Goal: Information Seeking & Learning: Learn about a topic

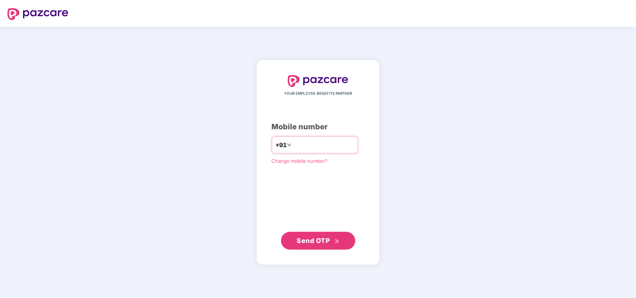
click at [303, 145] on input "number" at bounding box center [323, 145] width 61 height 12
type input "**********"
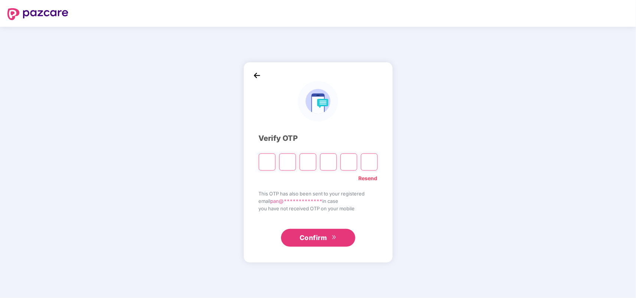
type input "*"
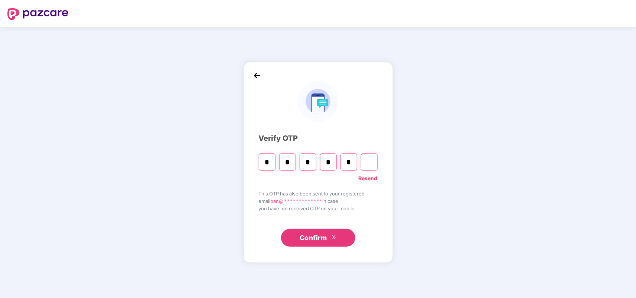
type input "*"
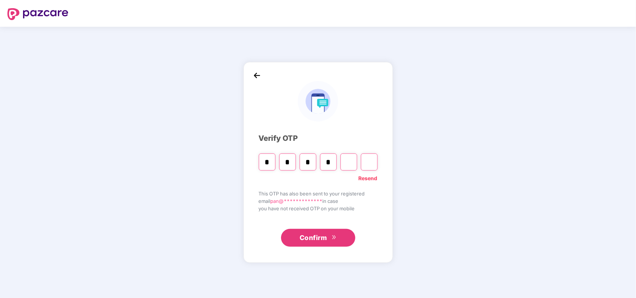
type input "*"
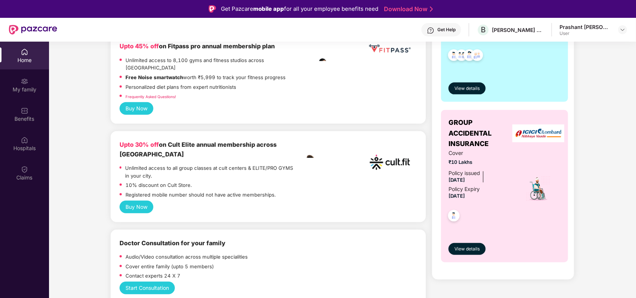
scroll to position [111, 0]
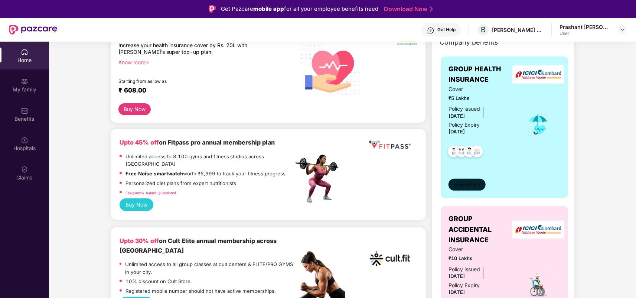
click at [463, 186] on span "View details" at bounding box center [466, 184] width 25 height 7
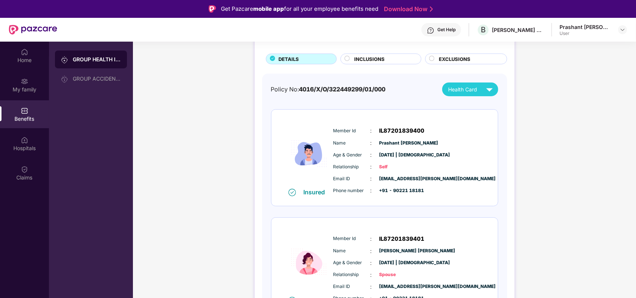
scroll to position [0, 0]
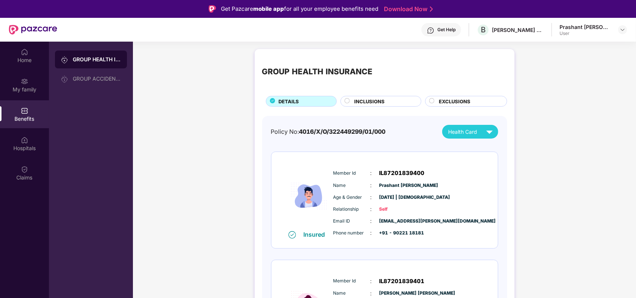
click at [367, 95] on div "GROUP HEALTH INSURANCE DETAILS INCLUSIONS EXCLUSIONS" at bounding box center [384, 81] width 245 height 50
click at [366, 99] on span "INCLUSIONS" at bounding box center [369, 101] width 30 height 7
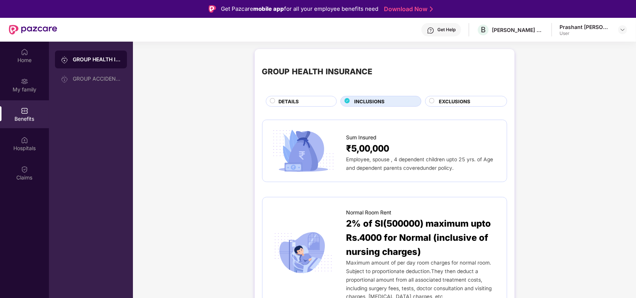
click at [458, 102] on span "EXCLUSIONS" at bounding box center [455, 101] width 32 height 7
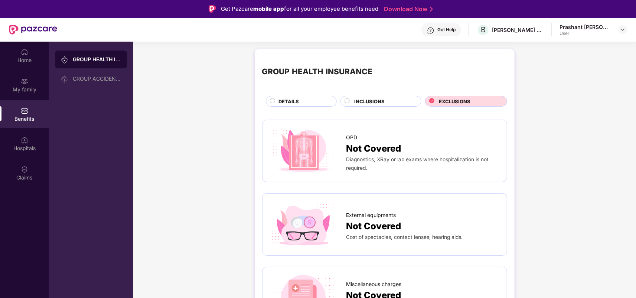
click at [363, 98] on span "INCLUSIONS" at bounding box center [369, 101] width 30 height 7
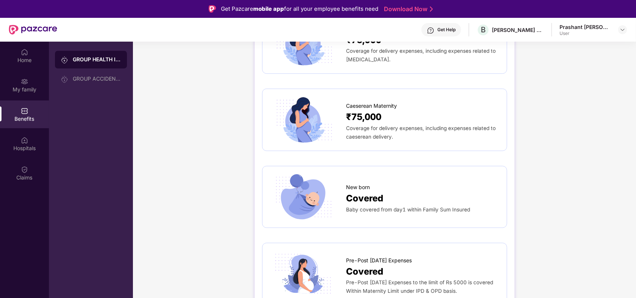
scroll to position [965, 0]
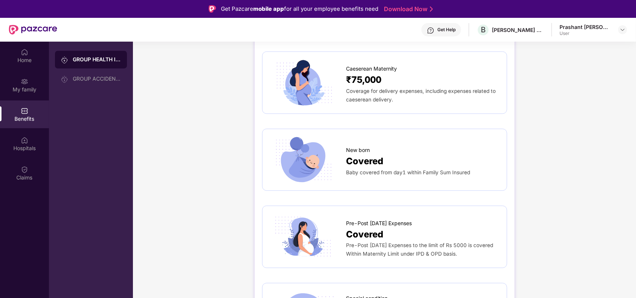
click at [374, 242] on span "Pre-Post [DATE] Expenses to the limit of Rs 5000 is covered Within Maternity Li…" at bounding box center [419, 249] width 147 height 14
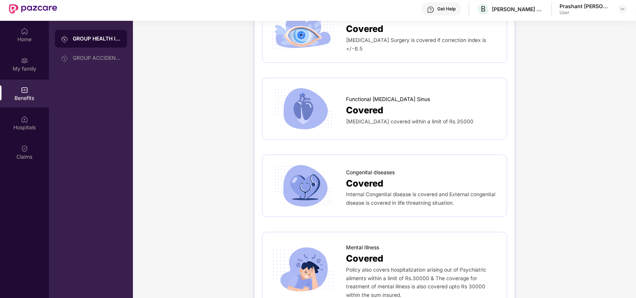
scroll to position [41, 0]
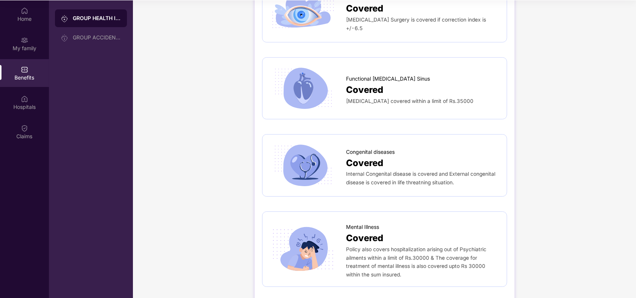
click at [377, 171] on span "Internal Congenital disease is covered and External congenital disease is cover…" at bounding box center [420, 178] width 149 height 14
click at [358, 148] on span "Congenital diseases" at bounding box center [370, 152] width 49 height 8
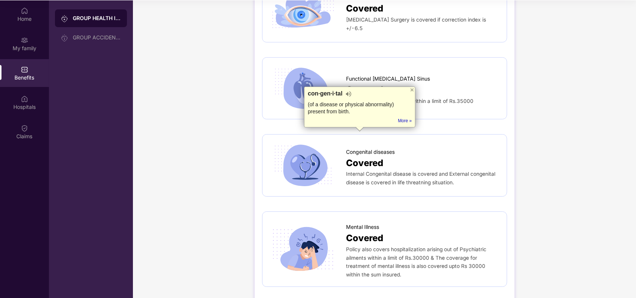
click at [375, 171] on span "Internal Congenital disease is covered and External congenital disease is cover…" at bounding box center [420, 178] width 149 height 14
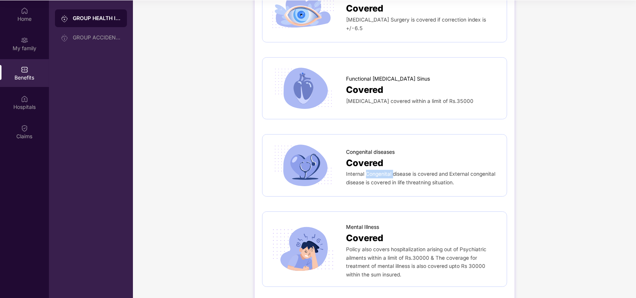
click at [375, 171] on span "Internal Congenital disease is covered and External congenital disease is cover…" at bounding box center [420, 178] width 149 height 14
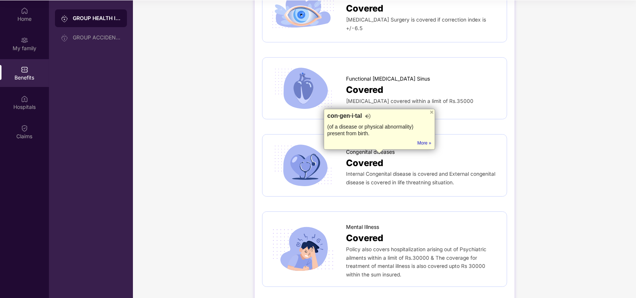
click at [469, 144] on div "Congenital diseases" at bounding box center [422, 150] width 153 height 12
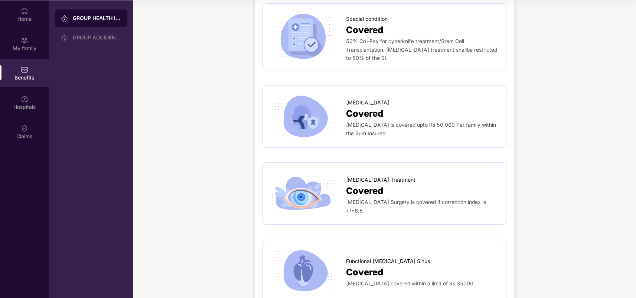
scroll to position [1199, 0]
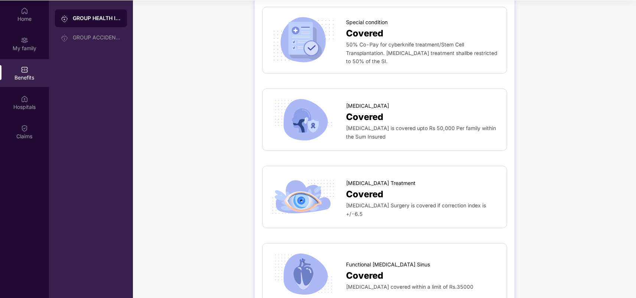
click at [353, 102] on span "[MEDICAL_DATA]" at bounding box center [367, 106] width 43 height 8
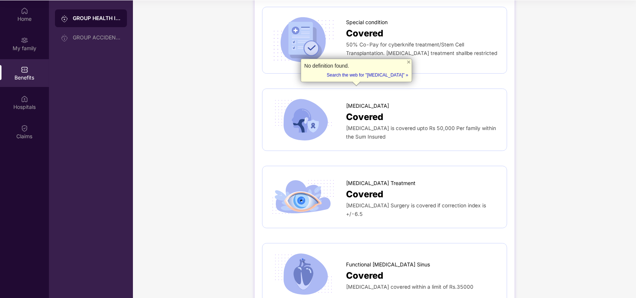
click at [353, 125] on span "[MEDICAL_DATA] is covered upto Rs 50,000 Per family within the Sum Insured" at bounding box center [421, 132] width 150 height 14
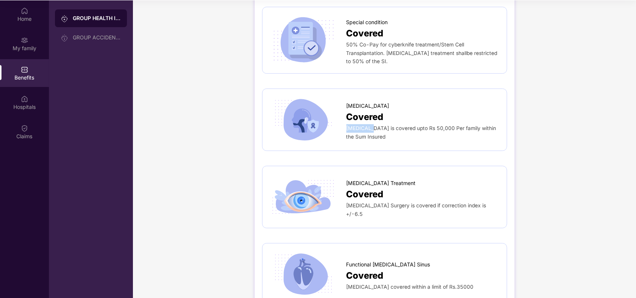
click at [353, 125] on span "[MEDICAL_DATA] is covered upto Rs 50,000 Per family within the Sum Insured" at bounding box center [421, 132] width 150 height 14
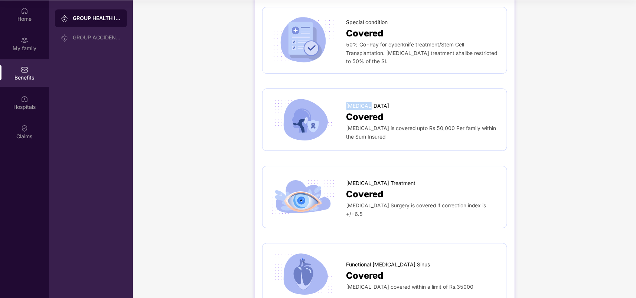
drag, startPoint x: 367, startPoint y: 90, endPoint x: 346, endPoint y: 89, distance: 20.4
click at [346, 98] on div "[MEDICAL_DATA]" at bounding box center [422, 104] width 153 height 12
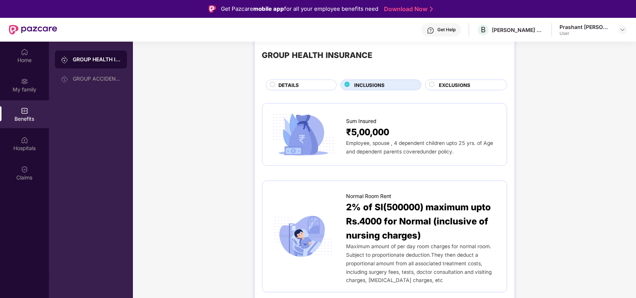
scroll to position [0, 0]
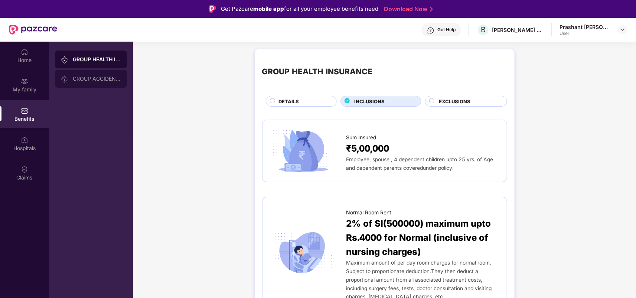
click at [86, 77] on div "GROUP ACCIDENTAL INSURANCE" at bounding box center [97, 79] width 48 height 6
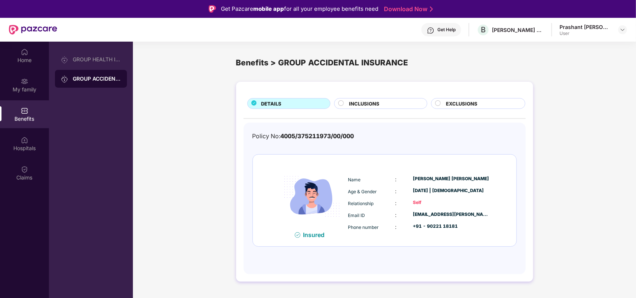
click at [371, 103] on span "INCLUSIONS" at bounding box center [364, 103] width 30 height 7
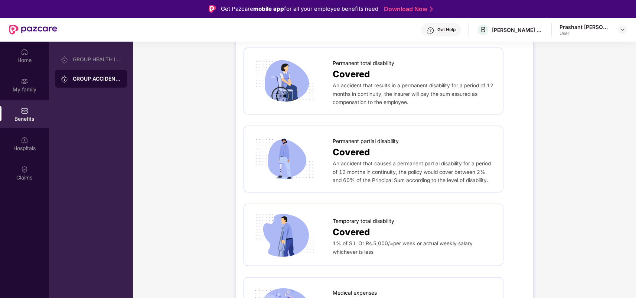
scroll to position [223, 0]
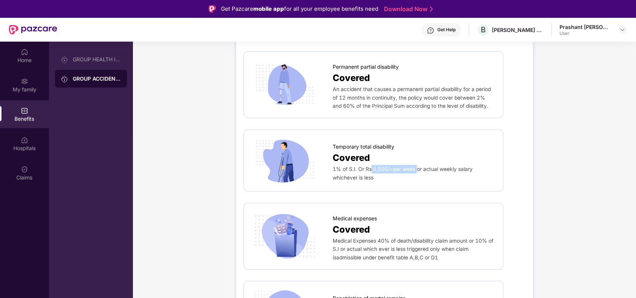
drag, startPoint x: 370, startPoint y: 168, endPoint x: 414, endPoint y: 168, distance: 44.5
click at [414, 168] on span "1% of S.I. Or Rs.5,000/=per week or actual weekly salary whichever is less" at bounding box center [402, 173] width 140 height 14
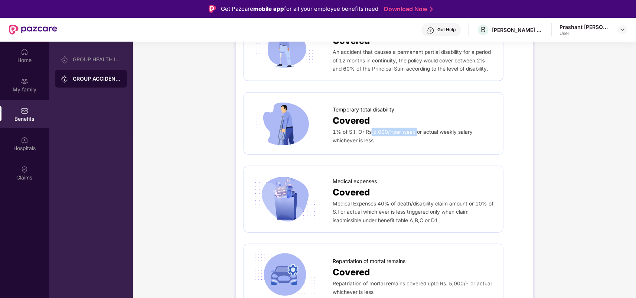
scroll to position [260, 0]
click at [380, 129] on span "1% of S.I. Or Rs.5,000/=per week or actual weekly salary whichever is less" at bounding box center [402, 136] width 140 height 14
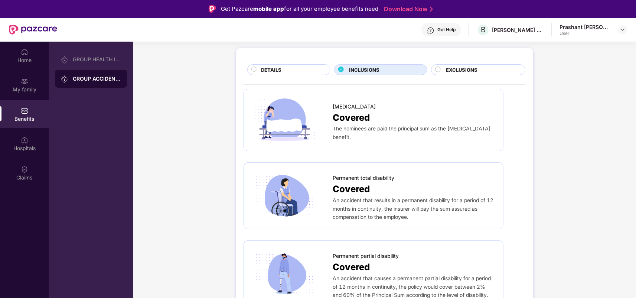
scroll to position [0, 0]
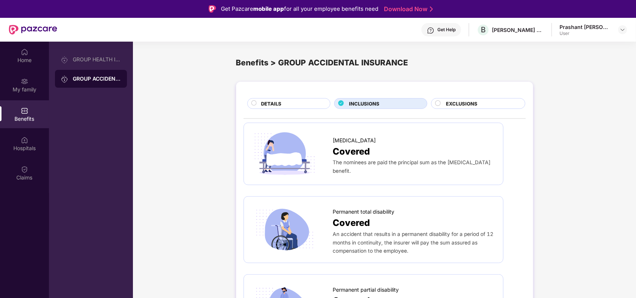
click at [437, 104] on circle at bounding box center [437, 103] width 5 height 5
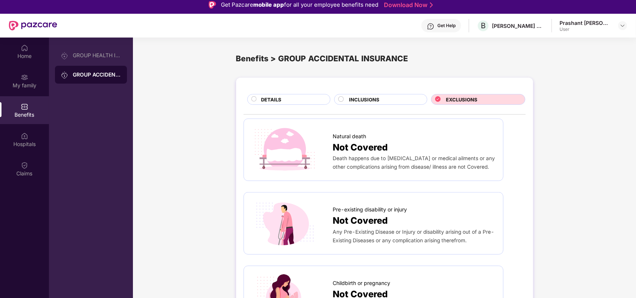
click at [378, 151] on span "Not Covered" at bounding box center [359, 147] width 55 height 14
click at [297, 99] on div "DETAILS" at bounding box center [291, 100] width 69 height 9
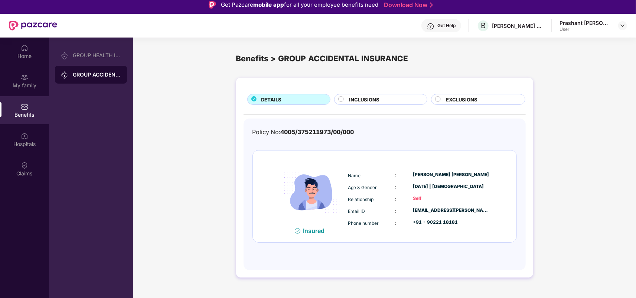
click at [462, 97] on span "EXCLUSIONS" at bounding box center [462, 99] width 32 height 7
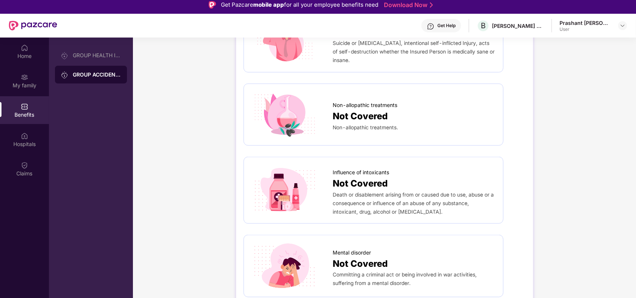
scroll to position [334, 0]
click at [405, 209] on span "Death or disablement arising from or caused due to use, abuse or a consequence …" at bounding box center [412, 202] width 161 height 23
click at [405, 208] on span "Death or disablement arising from or caused due to use, abuse or a consequence …" at bounding box center [412, 202] width 161 height 23
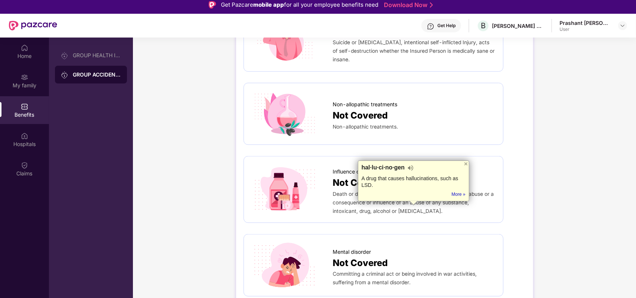
click at [420, 178] on div "A drug that causes hallucinations, such as LSD." at bounding box center [413, 181] width 104 height 13
drag, startPoint x: 449, startPoint y: 184, endPoint x: 389, endPoint y: 188, distance: 60.6
click at [389, 188] on div "hal·lu·ci·na·tion An experience involving the apparent perception of something …" at bounding box center [413, 180] width 111 height 41
click at [387, 193] on div "hal·lu·ci·na·tion An experience involving the apparent perception of something …" at bounding box center [413, 180] width 111 height 41
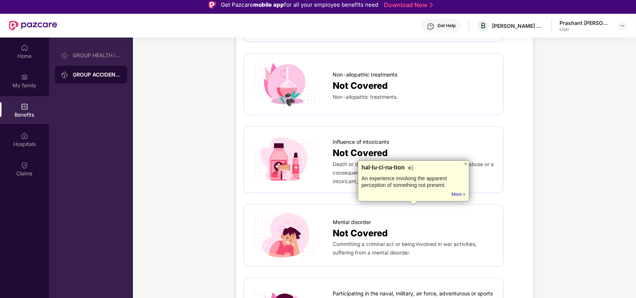
scroll to position [399, 0]
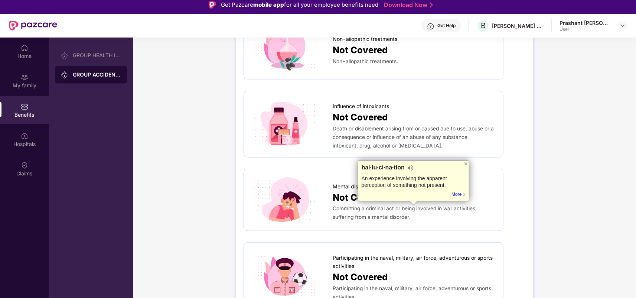
click at [516, 186] on div "Natural death Not Covered Death happens due to [MEDICAL_DATA] or medical ailmen…" at bounding box center [384, 13] width 282 height 589
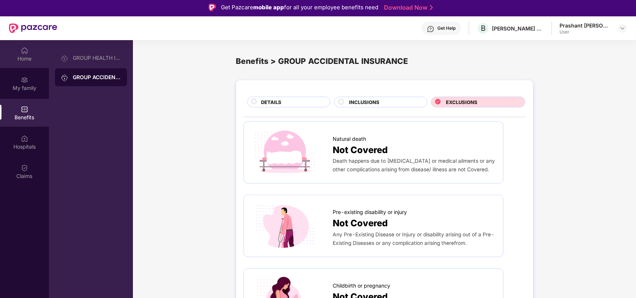
scroll to position [0, 0]
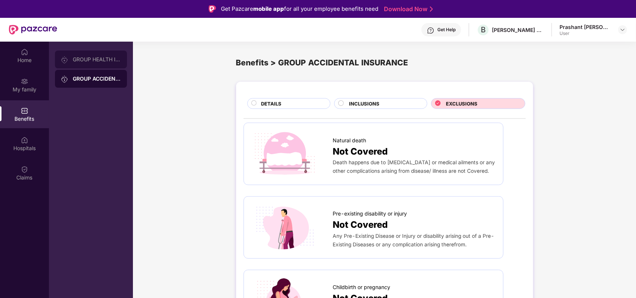
click at [77, 58] on div "GROUP HEALTH INSURANCE" at bounding box center [97, 59] width 48 height 6
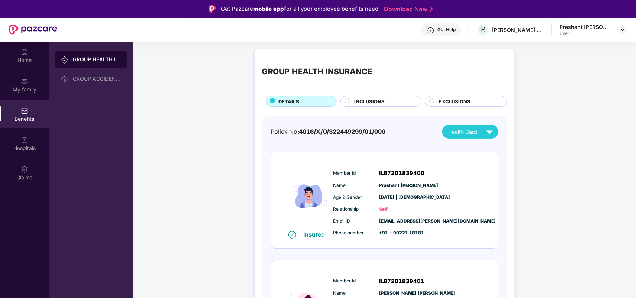
click at [464, 128] on span "Health Card" at bounding box center [462, 132] width 29 height 8
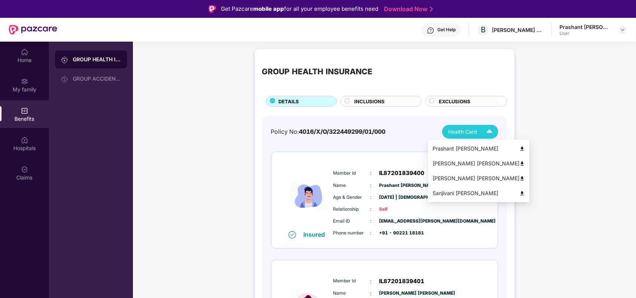
click at [488, 131] on img at bounding box center [489, 131] width 13 height 13
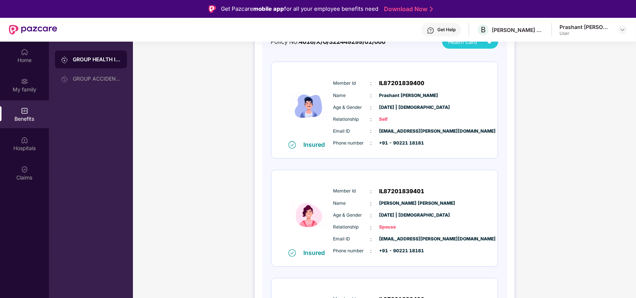
scroll to position [148, 0]
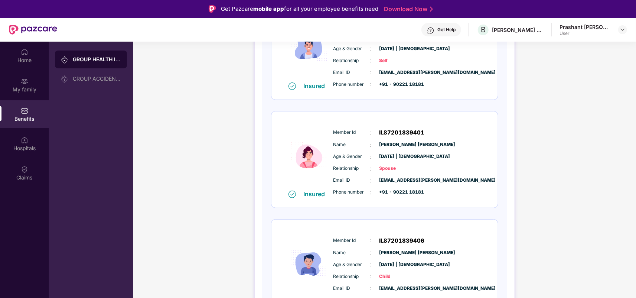
click at [380, 142] on span "[PERSON_NAME] [PERSON_NAME]" at bounding box center [397, 144] width 37 height 7
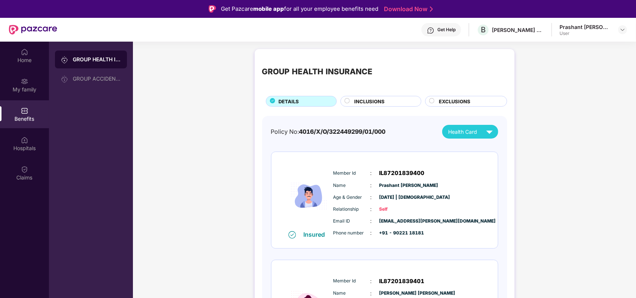
click at [368, 101] on span "INCLUSIONS" at bounding box center [369, 101] width 30 height 7
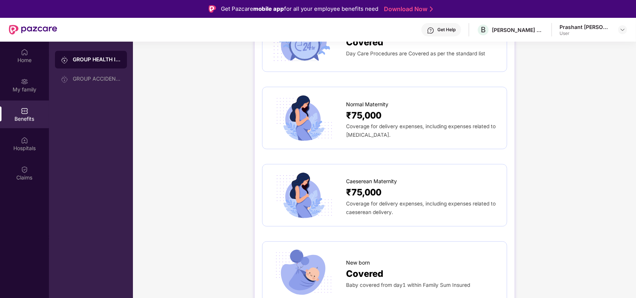
scroll to position [853, 0]
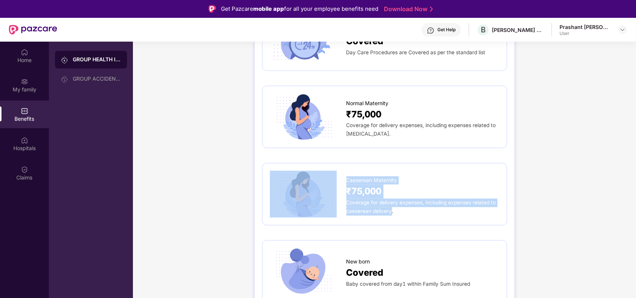
drag, startPoint x: 391, startPoint y: 196, endPoint x: 330, endPoint y: 160, distance: 70.3
click at [330, 170] on div "Caeserean Maternity ₹75,000 Coverage for delivery expenses, including expenses …" at bounding box center [384, 193] width 229 height 47
click at [384, 184] on div "₹75,000" at bounding box center [422, 191] width 153 height 14
drag, startPoint x: 381, startPoint y: 194, endPoint x: 344, endPoint y: 175, distance: 41.5
click at [344, 175] on div "Caeserean Maternity ₹75,000 Coverage for delivery expenses, including expenses …" at bounding box center [384, 193] width 229 height 47
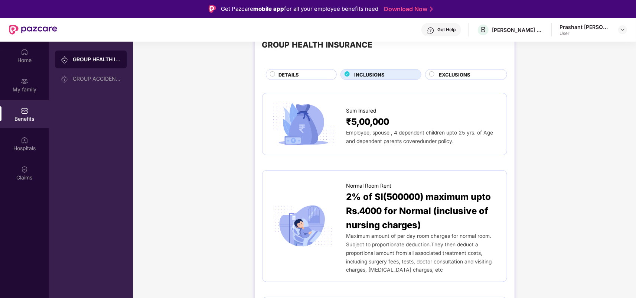
scroll to position [74, 0]
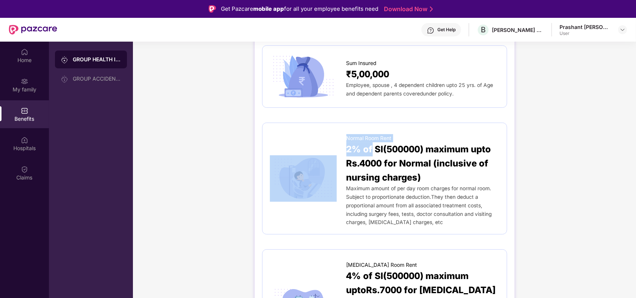
drag, startPoint x: 343, startPoint y: 153, endPoint x: 371, endPoint y: 154, distance: 28.3
click at [371, 154] on div "Normal Room Rent 2% of SI(500000) maximum upto Rs.4000 for Normal (inclusive of…" at bounding box center [384, 178] width 229 height 96
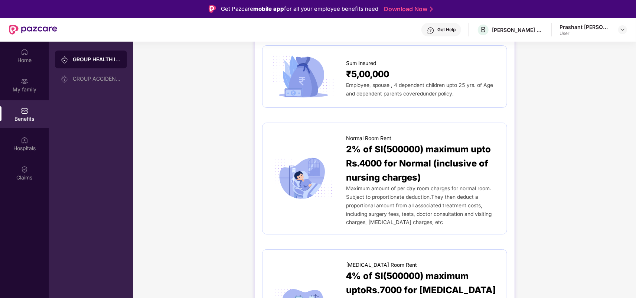
click at [377, 168] on span "2% of SI(500000) maximum upto Rs.4000 for Normal (inclusive of nursing charges)" at bounding box center [422, 163] width 153 height 42
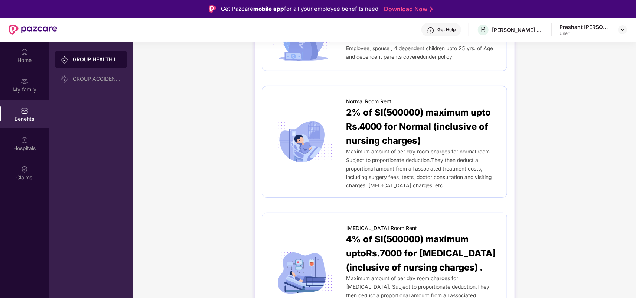
scroll to position [111, 0]
drag, startPoint x: 347, startPoint y: 113, endPoint x: 360, endPoint y: 113, distance: 12.6
click at [360, 113] on span "2% of SI(500000) maximum upto Rs.4000 for Normal (inclusive of nursing charges)" at bounding box center [422, 126] width 153 height 42
click at [370, 127] on span "2% of SI(500000) maximum upto Rs.4000 for Normal (inclusive of nursing charges)" at bounding box center [422, 126] width 153 height 42
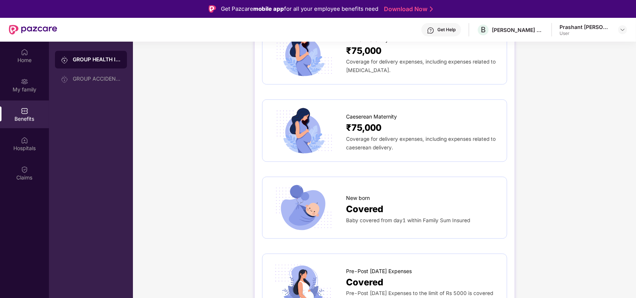
scroll to position [928, 0]
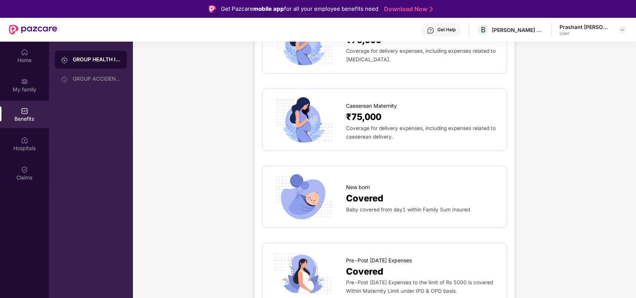
click at [374, 256] on span "Pre-Post [DATE] Expenses" at bounding box center [379, 260] width 66 height 8
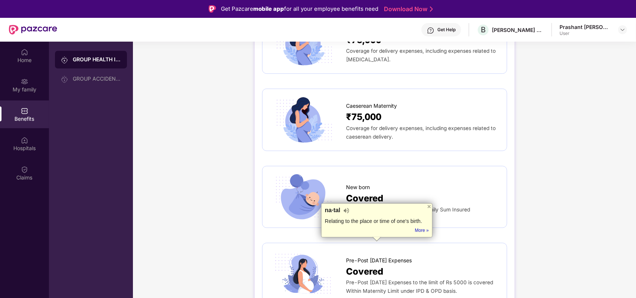
click at [475, 252] on div "Pre-Post [DATE] Expenses" at bounding box center [422, 258] width 153 height 12
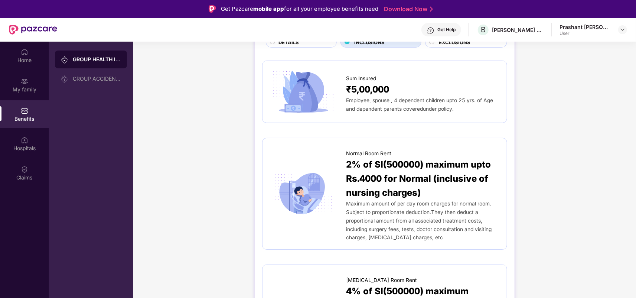
scroll to position [0, 0]
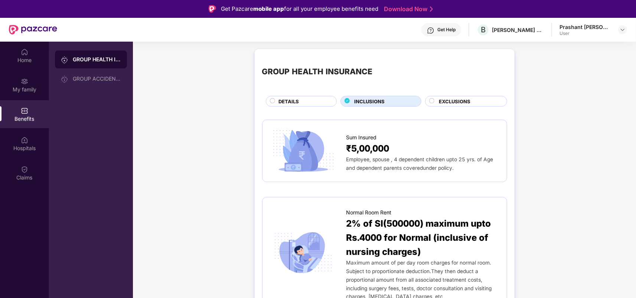
click at [285, 99] on span "DETAILS" at bounding box center [289, 101] width 20 height 7
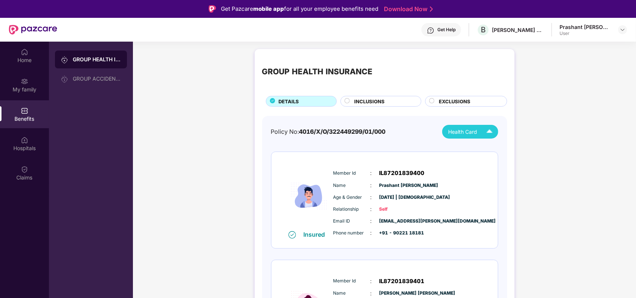
click at [492, 130] on img at bounding box center [489, 131] width 13 height 13
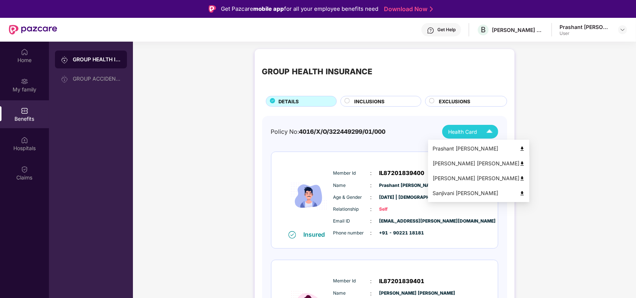
click at [519, 162] on img at bounding box center [522, 164] width 6 height 6
click at [519, 150] on img at bounding box center [522, 149] width 6 height 6
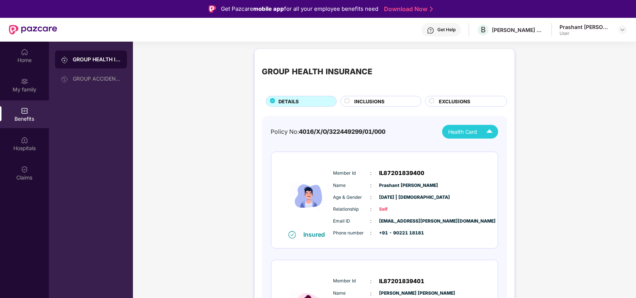
click at [491, 132] on img at bounding box center [489, 131] width 13 height 13
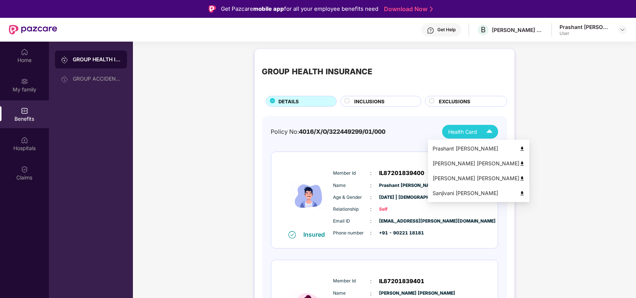
click at [519, 192] on img at bounding box center [522, 193] width 6 height 6
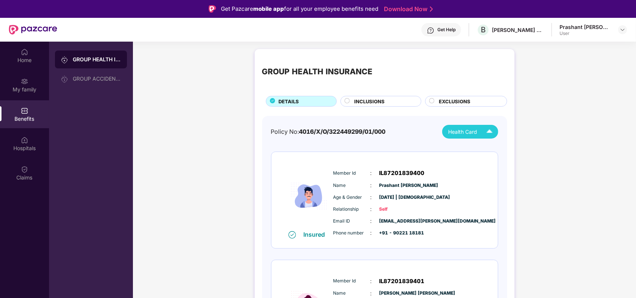
click at [490, 127] on img at bounding box center [489, 131] width 13 height 13
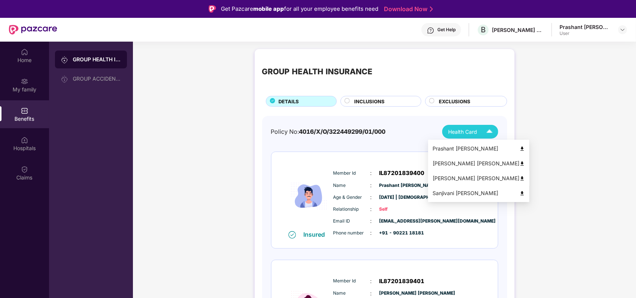
click at [478, 177] on div "[PERSON_NAME] [PERSON_NAME]" at bounding box center [478, 178] width 92 height 8
